Goal: Find specific page/section

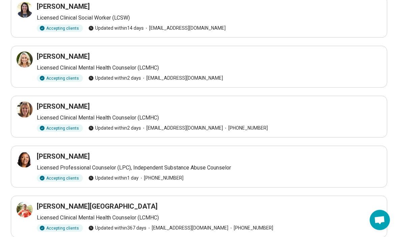
scroll to position [63, 0]
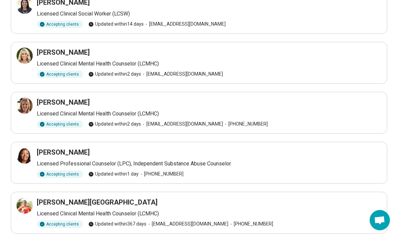
click at [107, 201] on h3 "[PERSON_NAME][GEOGRAPHIC_DATA]" at bounding box center [97, 201] width 121 height 9
click at [125, 202] on div "Malissa Truesdale-Crawford" at bounding box center [209, 201] width 344 height 9
click at [124, 202] on div "Malissa Truesdale-Crawford" at bounding box center [209, 201] width 344 height 9
click at [106, 198] on h3 "Malissa Truesdale-Crawford" at bounding box center [97, 201] width 121 height 9
click at [22, 205] on icon at bounding box center [25, 205] width 8 height 8
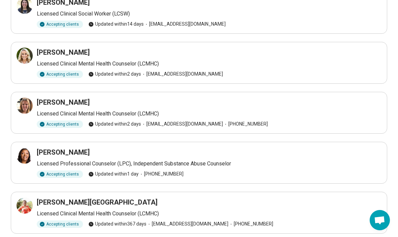
scroll to position [86, 0]
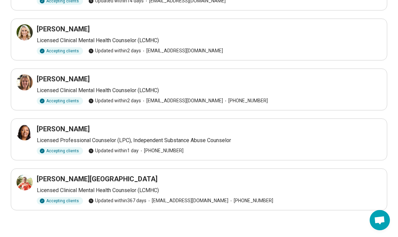
click at [24, 130] on icon at bounding box center [25, 132] width 8 height 8
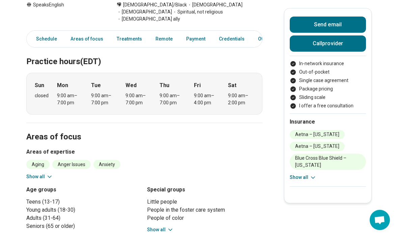
scroll to position [171, 0]
click at [35, 173] on button "Show all" at bounding box center [39, 176] width 27 height 7
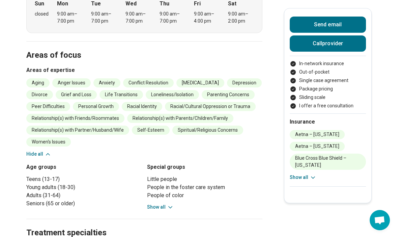
scroll to position [253, 0]
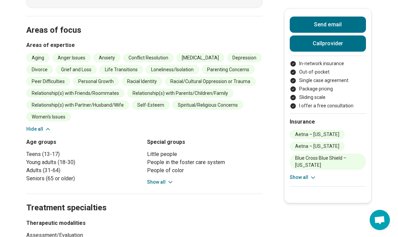
click at [301, 178] on button "Show all" at bounding box center [302, 177] width 27 height 7
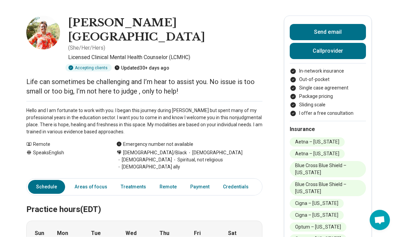
scroll to position [0, 0]
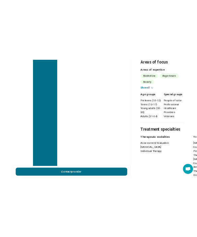
scroll to position [730, 0]
